Goal: Transaction & Acquisition: Book appointment/travel/reservation

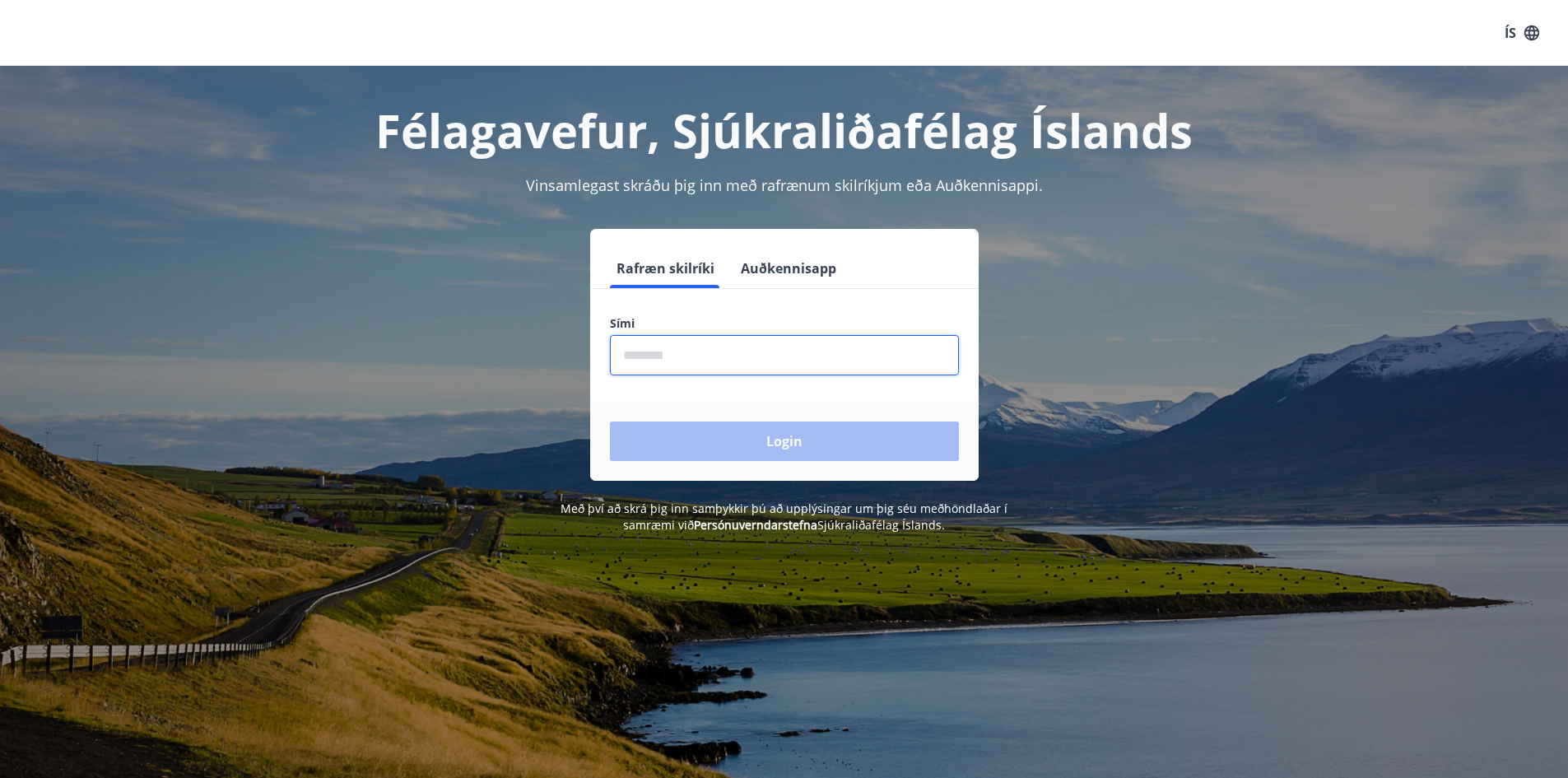
click at [658, 354] on input "phone" at bounding box center [784, 355] width 349 height 40
type input "********"
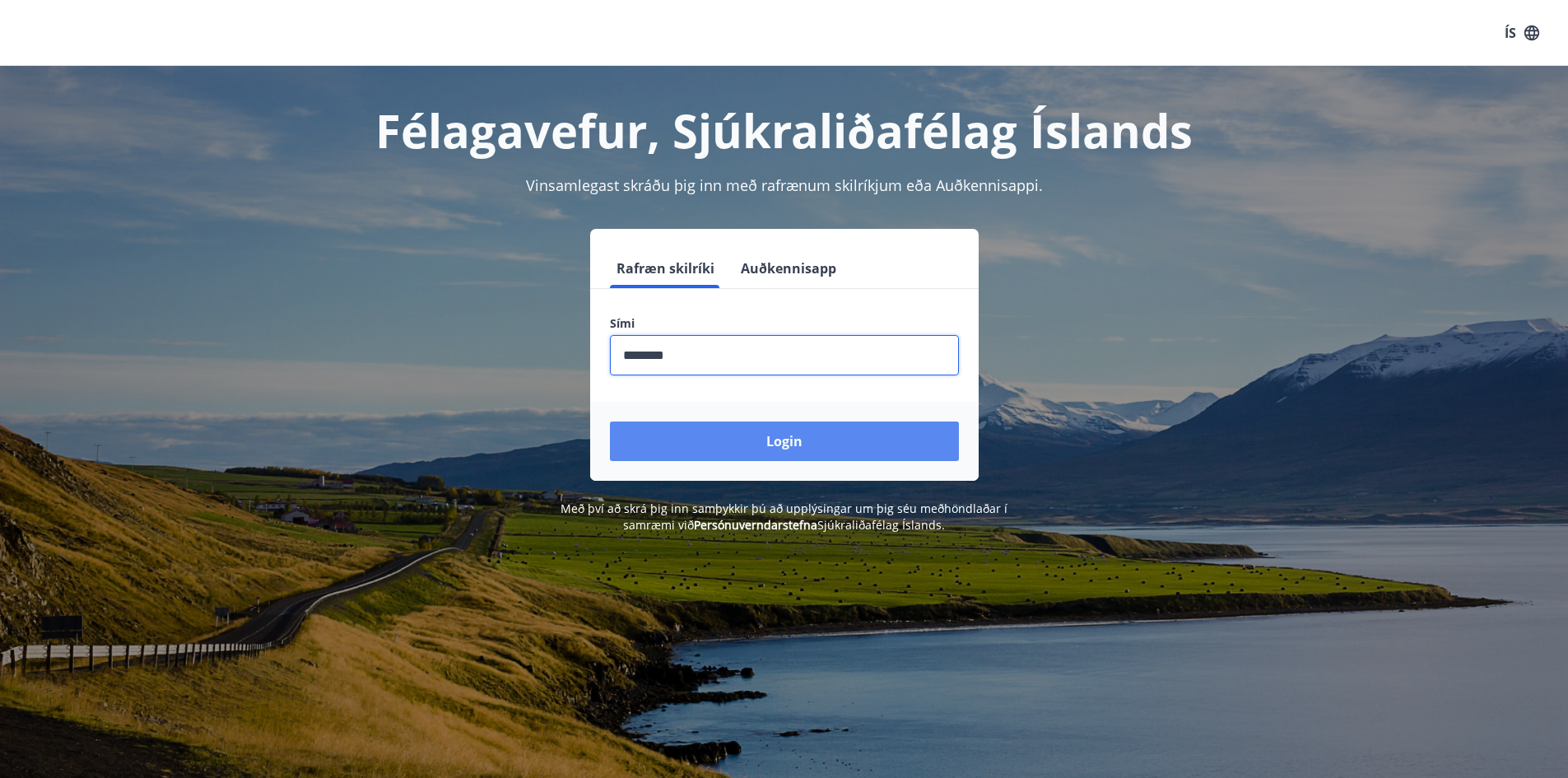
click at [783, 439] on button "Login" at bounding box center [784, 441] width 349 height 39
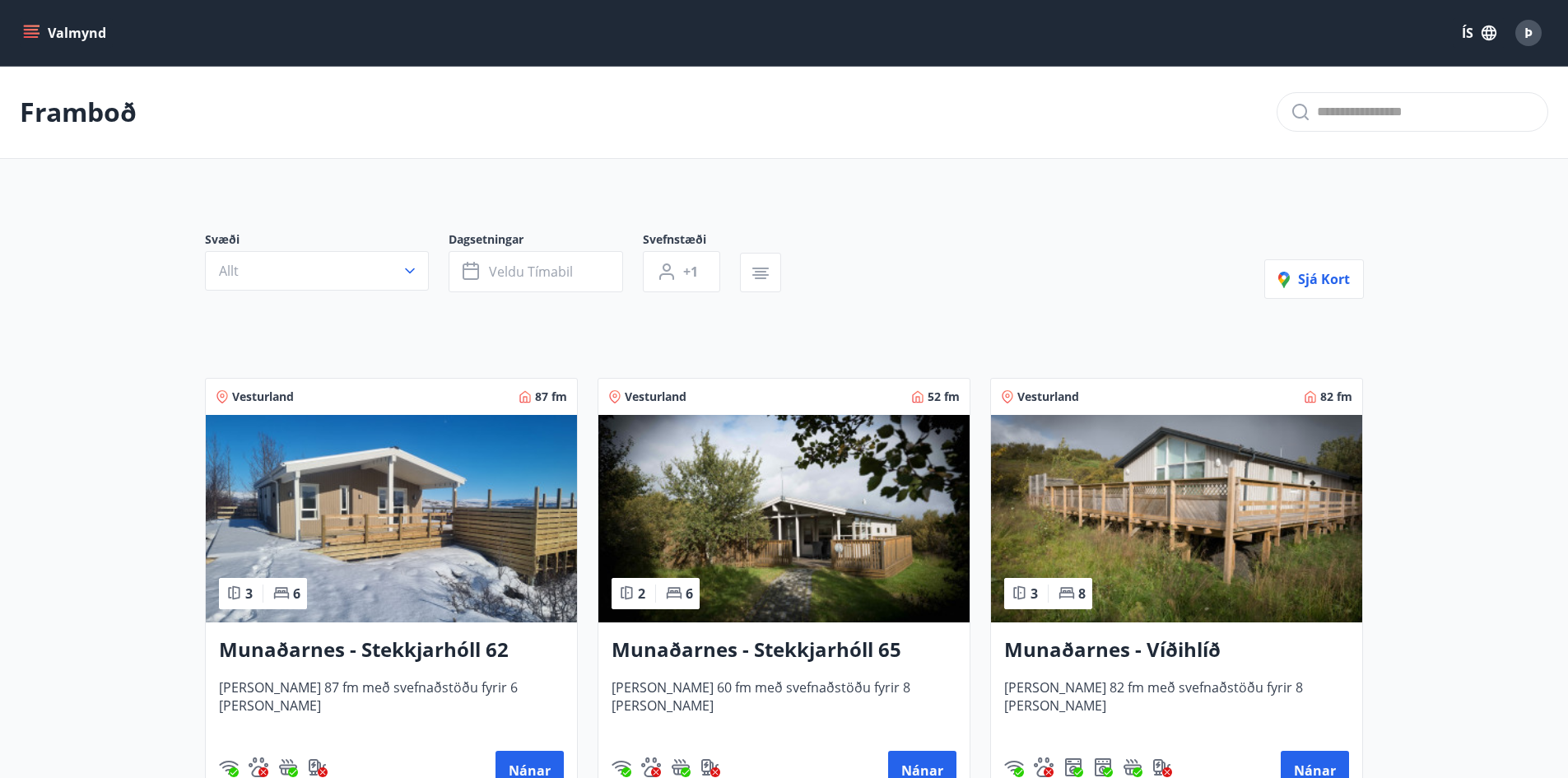
click at [31, 31] on icon "menu" at bounding box center [31, 30] width 15 height 2
click at [1526, 31] on span "Þ" at bounding box center [1528, 33] width 8 height 18
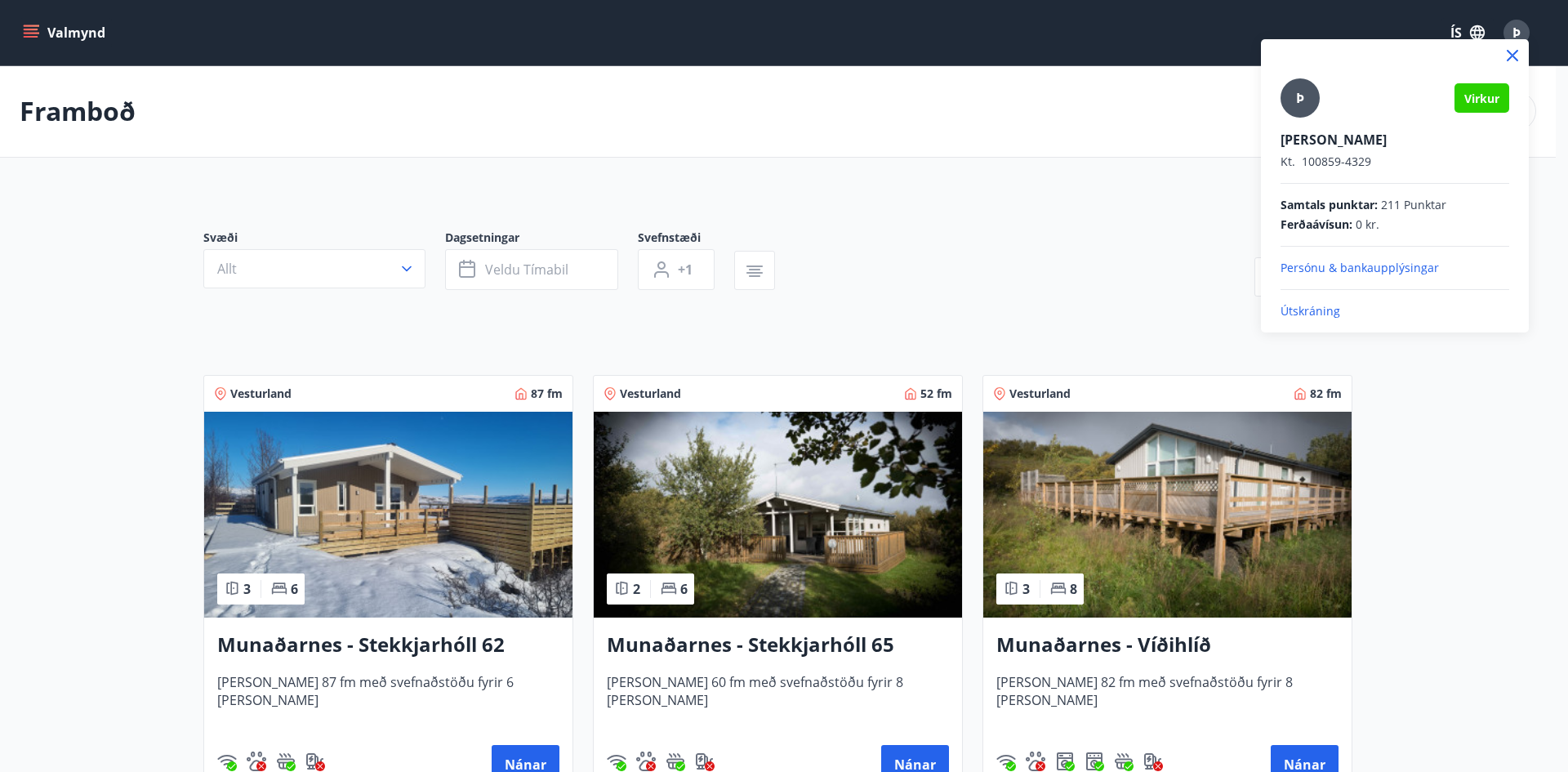
click at [952, 260] on div at bounding box center [784, 386] width 1568 height 772
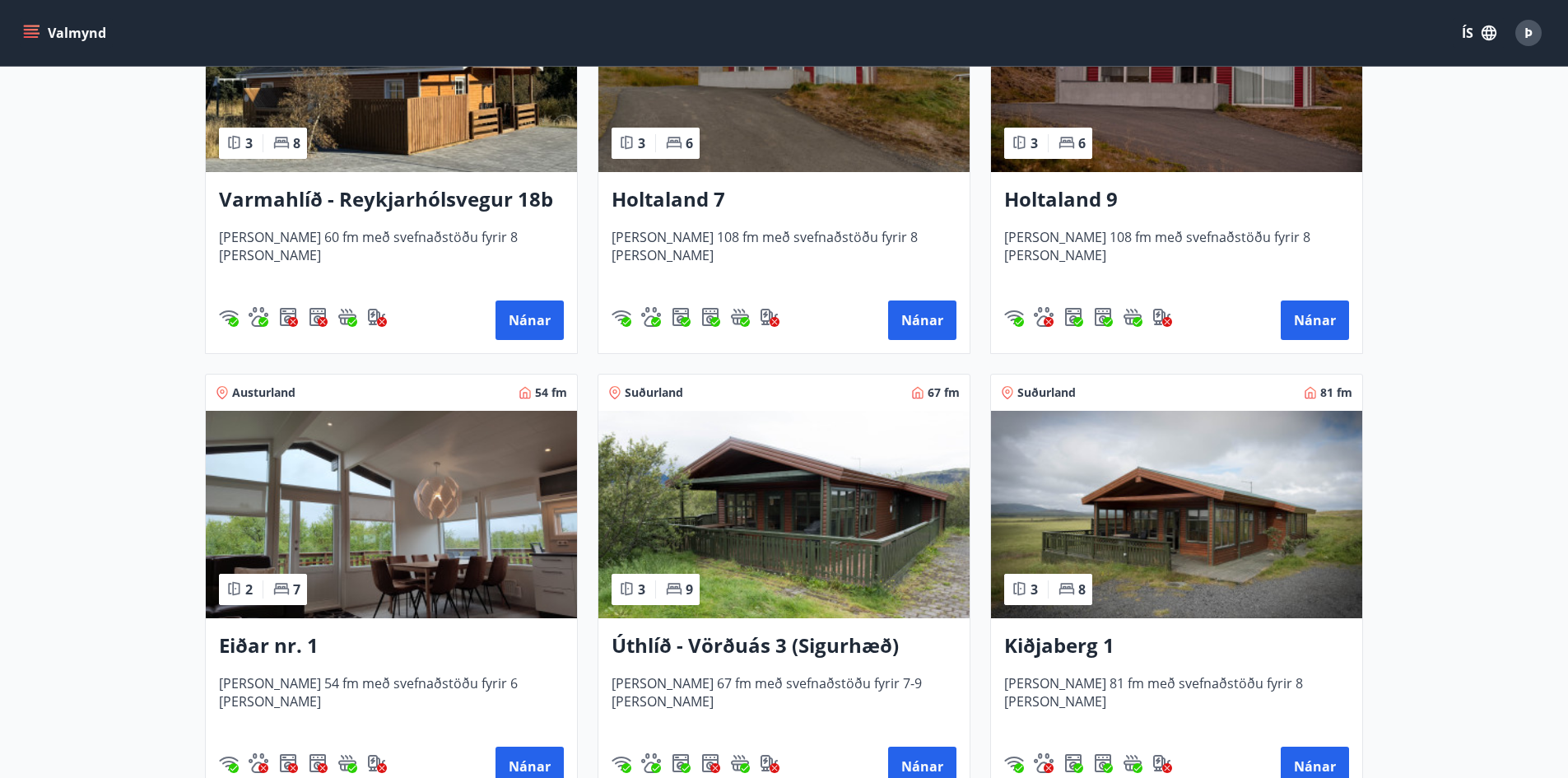
scroll to position [1811, 0]
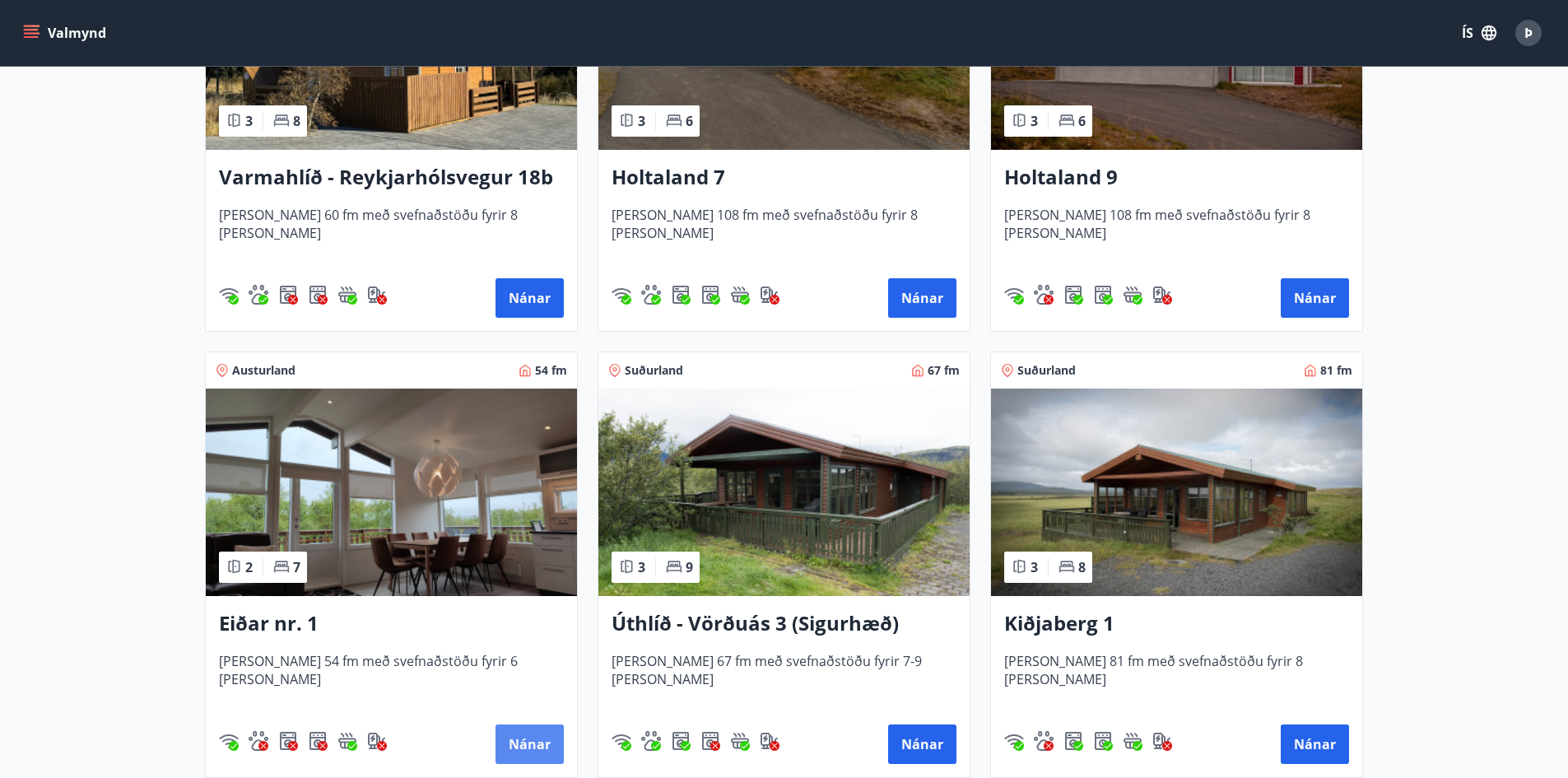
click at [521, 741] on button "Nánar" at bounding box center [529, 743] width 68 height 39
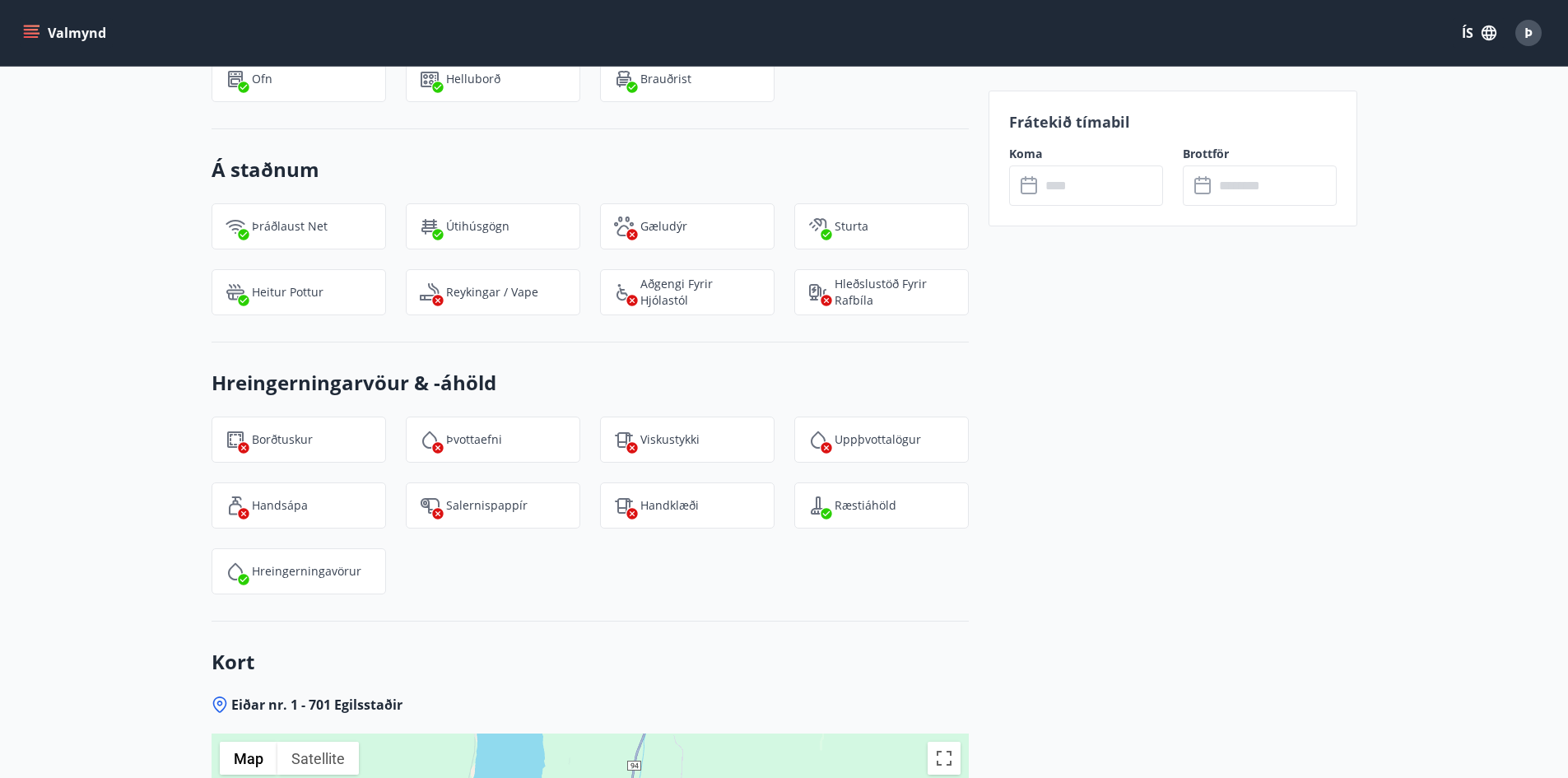
scroll to position [1976, 0]
